Goal: Transaction & Acquisition: Purchase product/service

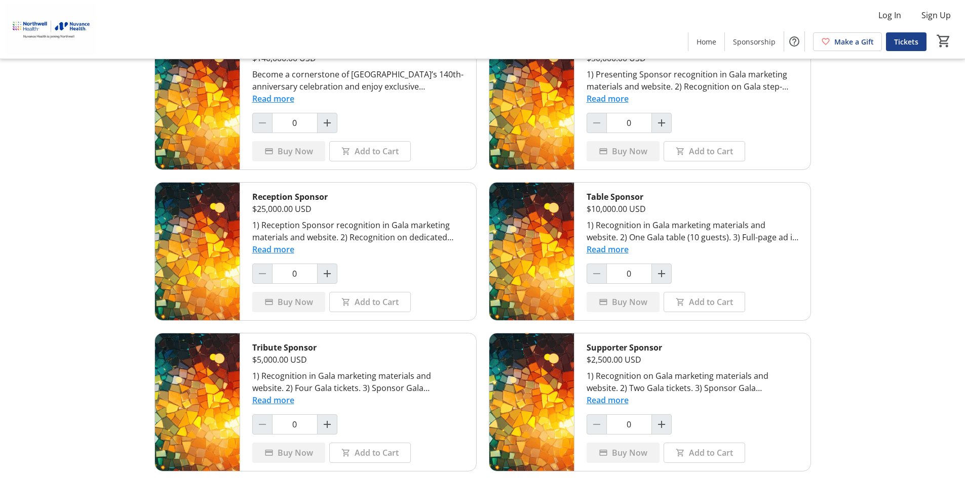
scroll to position [51, 0]
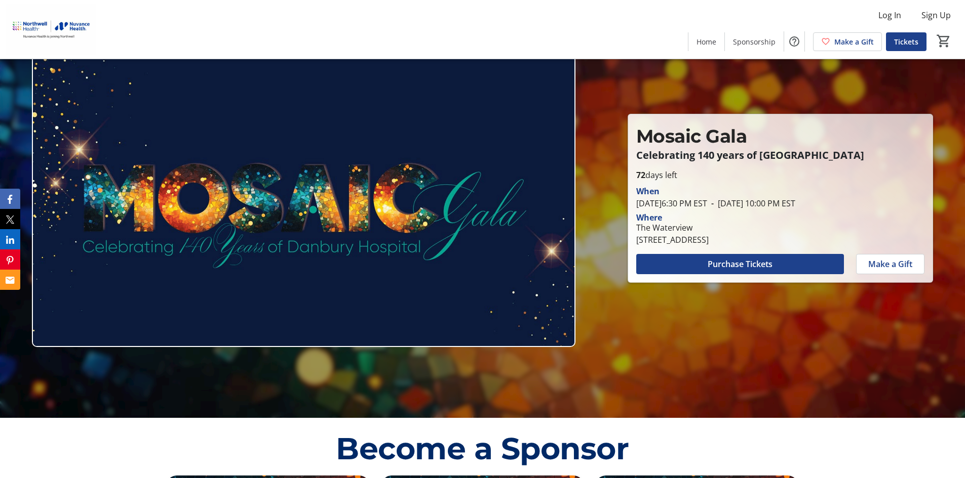
scroll to position [51, 0]
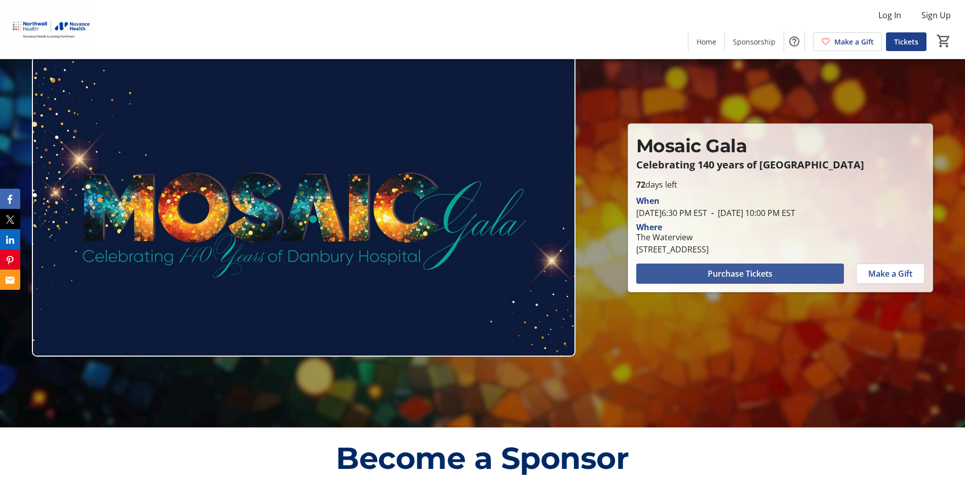
click at [772, 277] on span "Purchase Tickets" at bounding box center [739, 274] width 65 height 12
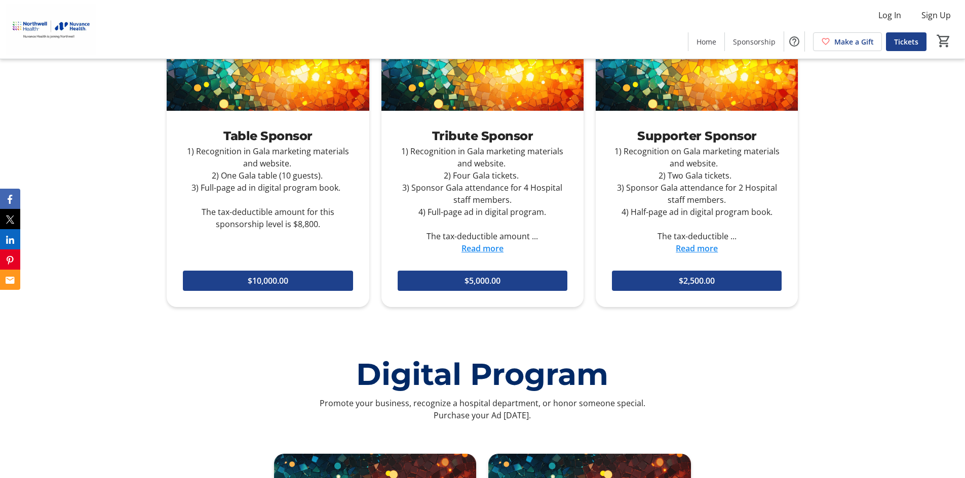
scroll to position [861, 0]
click at [703, 251] on link "Read more" at bounding box center [696, 249] width 42 height 11
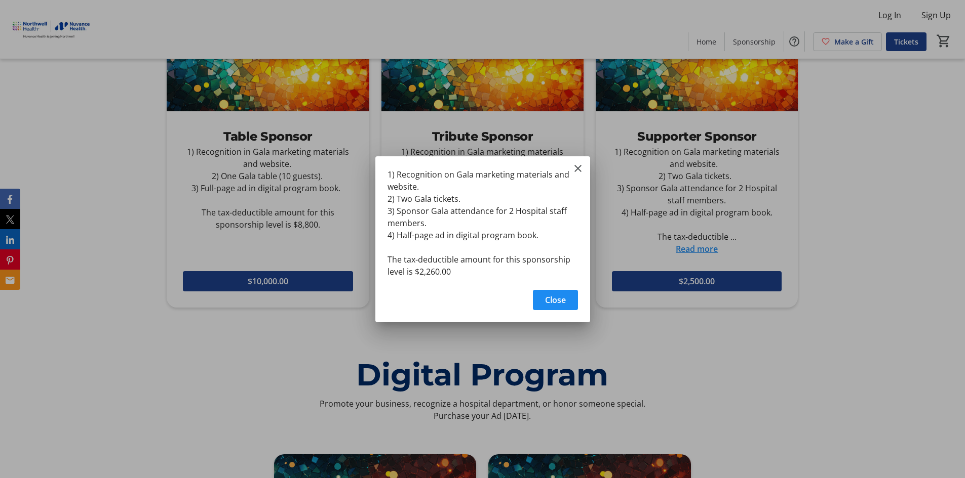
scroll to position [0, 0]
click at [704, 412] on div at bounding box center [482, 239] width 965 height 478
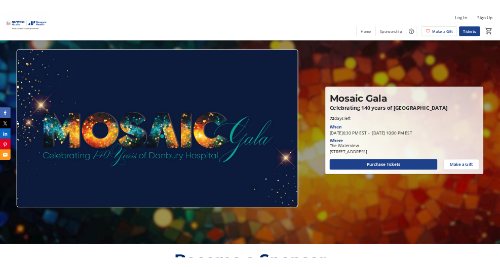
scroll to position [51, 0]
